Goal: Task Accomplishment & Management: Manage account settings

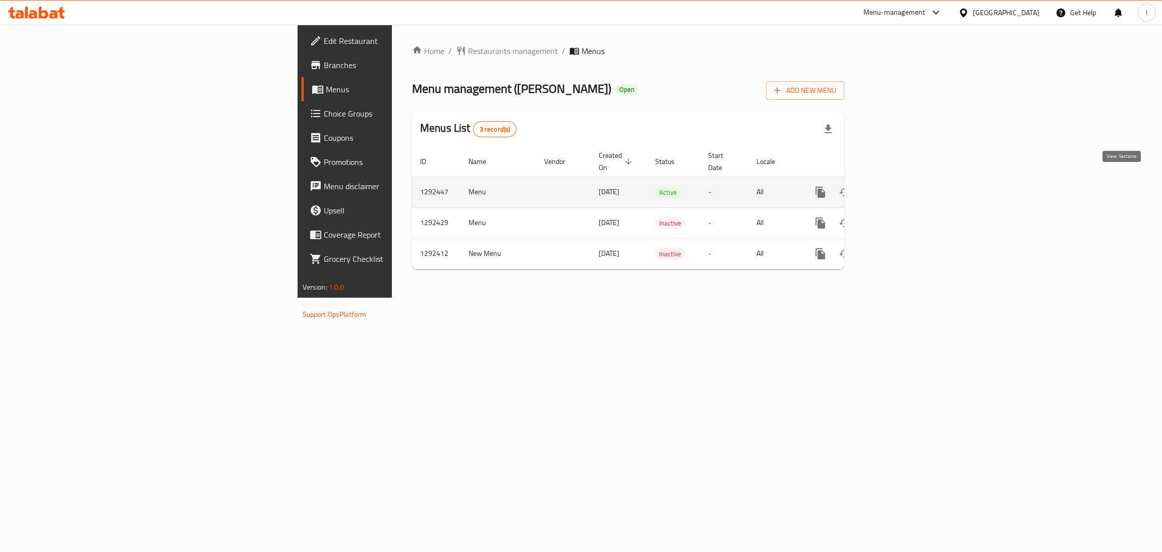
click at [905, 187] on link "enhanced table" at bounding box center [893, 192] width 24 height 24
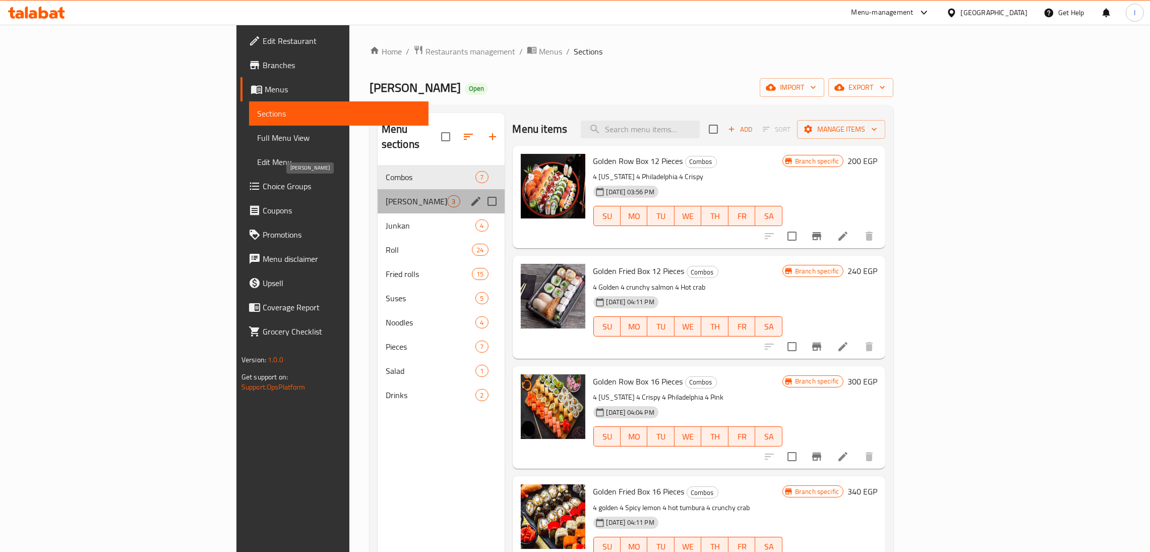
click at [386, 195] on span "[PERSON_NAME]" at bounding box center [417, 201] width 62 height 12
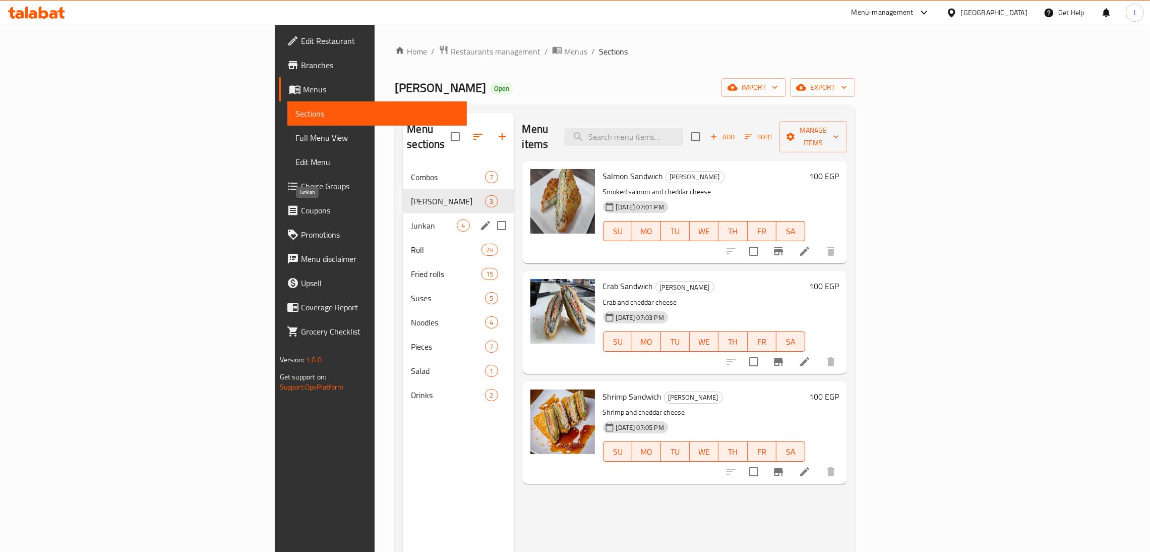
click at [411, 219] on span "Junkan" at bounding box center [434, 225] width 46 height 12
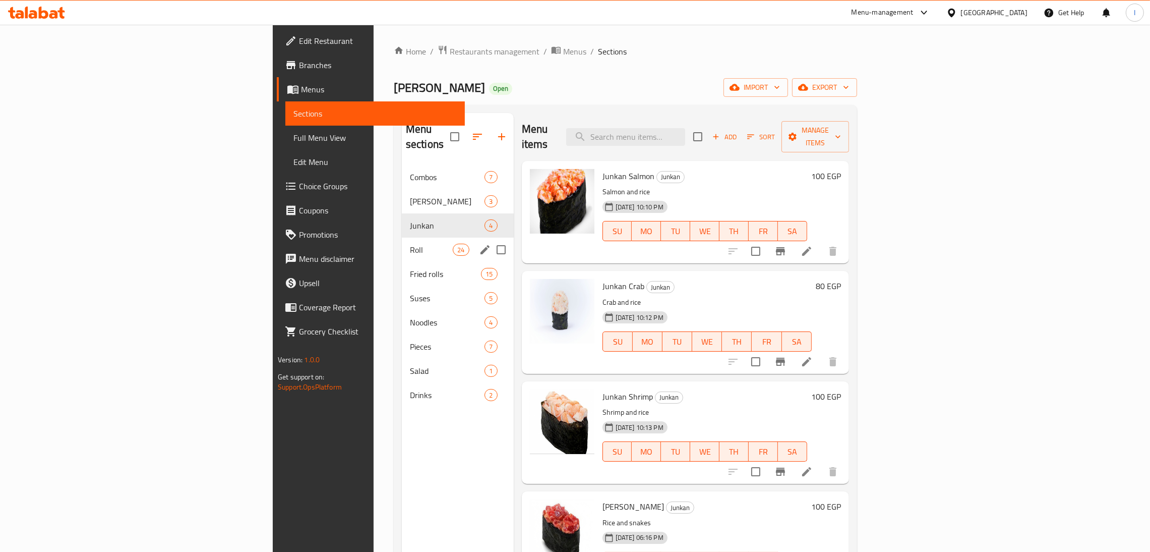
click at [410, 244] on span "Roll" at bounding box center [431, 250] width 43 height 12
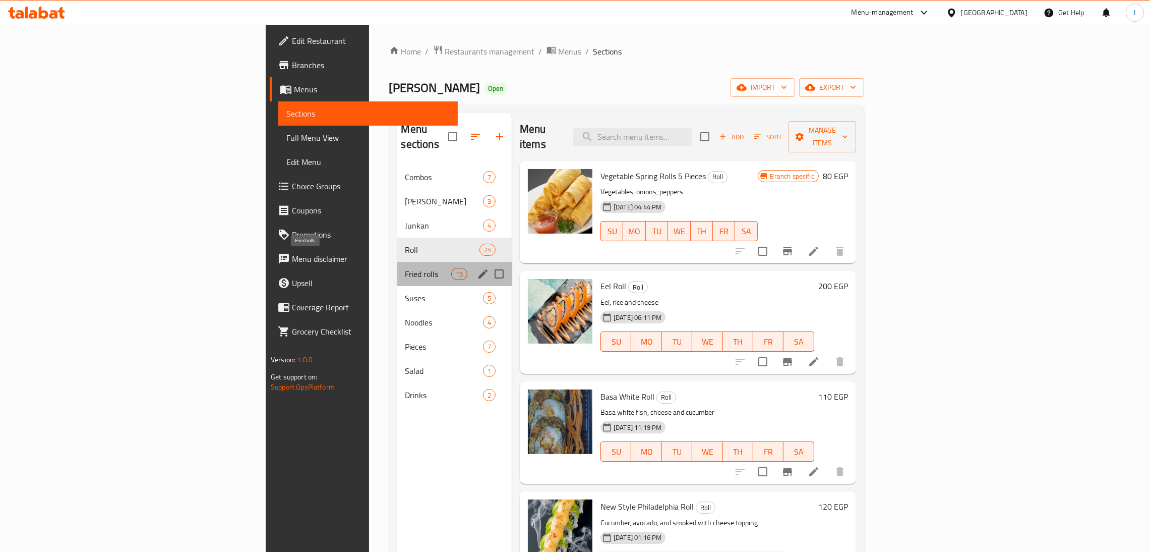
click at [405, 268] on span "Fried rolls" at bounding box center [428, 274] width 46 height 12
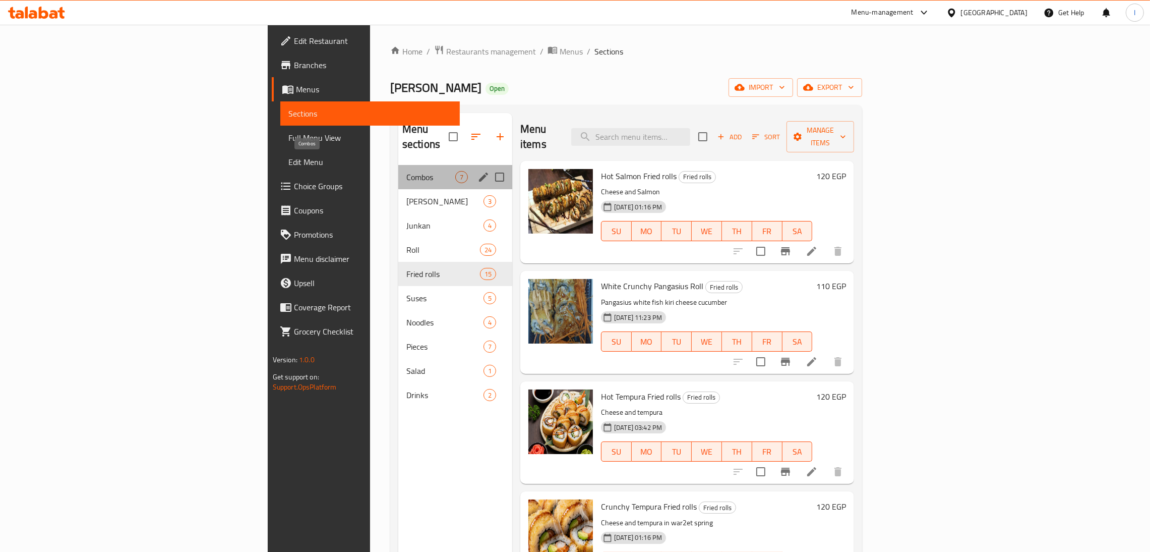
click at [406, 171] on span "Combos" at bounding box center [430, 177] width 49 height 12
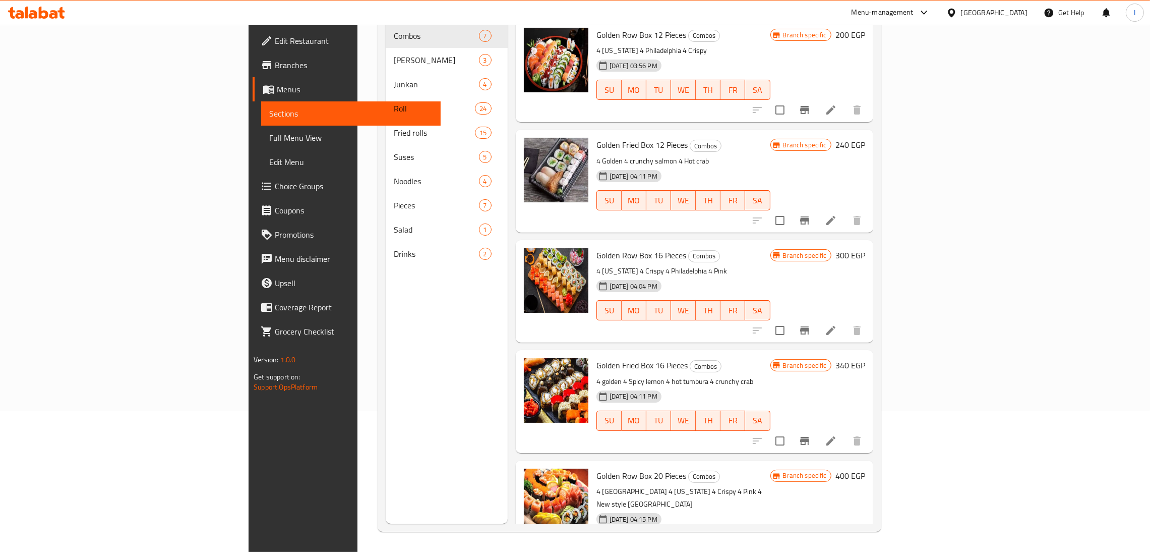
click at [275, 36] on span "Edit Restaurant" at bounding box center [354, 41] width 158 height 12
